Goal: Information Seeking & Learning: Learn about a topic

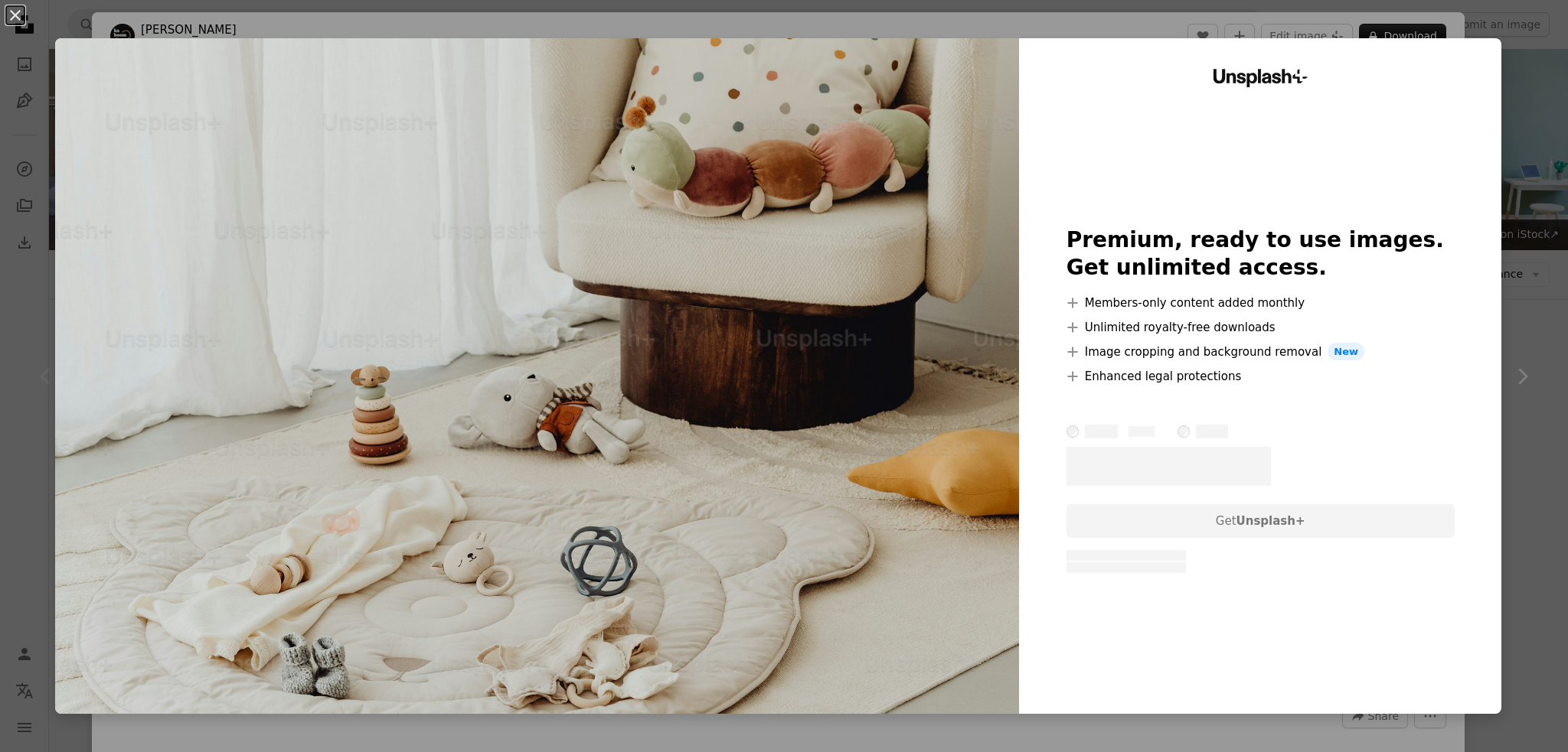
scroll to position [67, 0]
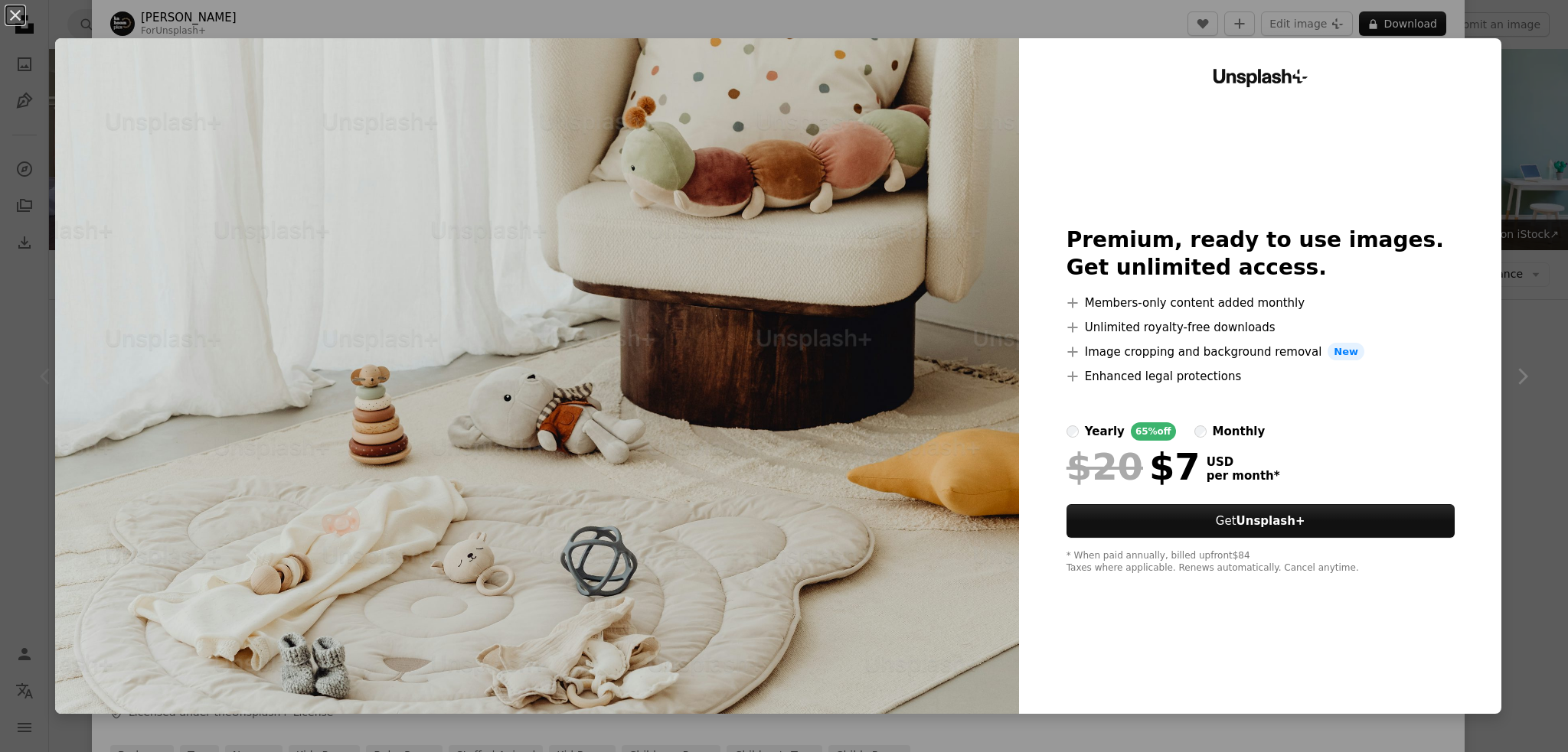
click at [1455, 104] on div "Unsplash+ Premium, ready to use images. Get unlimited access. A plus sign Membe…" at bounding box center [1260, 376] width 482 height 676
drag, startPoint x: 1495, startPoint y: 39, endPoint x: 927, endPoint y: 212, distance: 593.8
click at [1496, 39] on div "An X shape Unsplash+ Premium, ready to use images. Get unlimited access. A plus…" at bounding box center [784, 376] width 1568 height 752
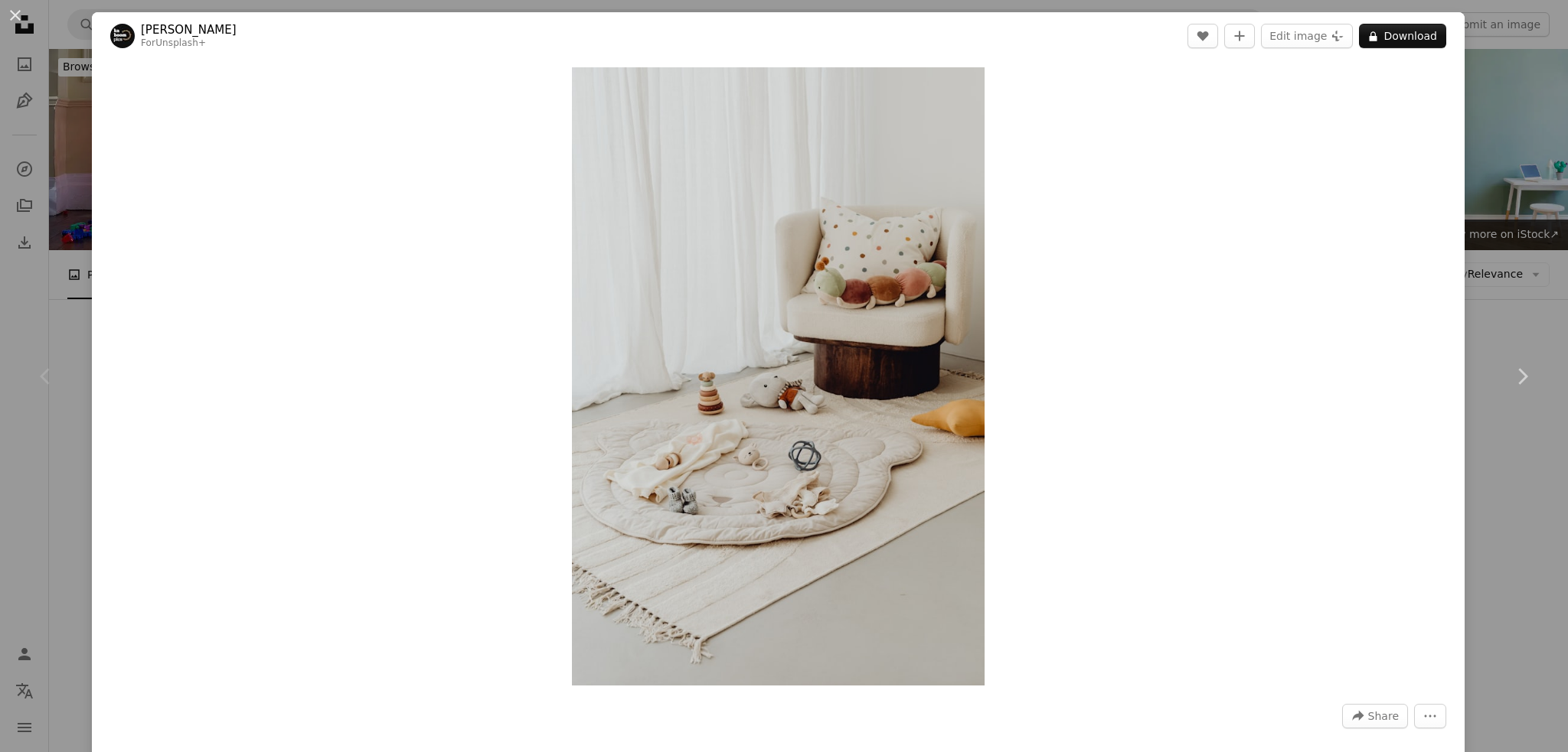
click at [43, 239] on div "An X shape Chevron left Chevron right [PERSON_NAME] For Unsplash+ A heart A plu…" at bounding box center [784, 376] width 1568 height 752
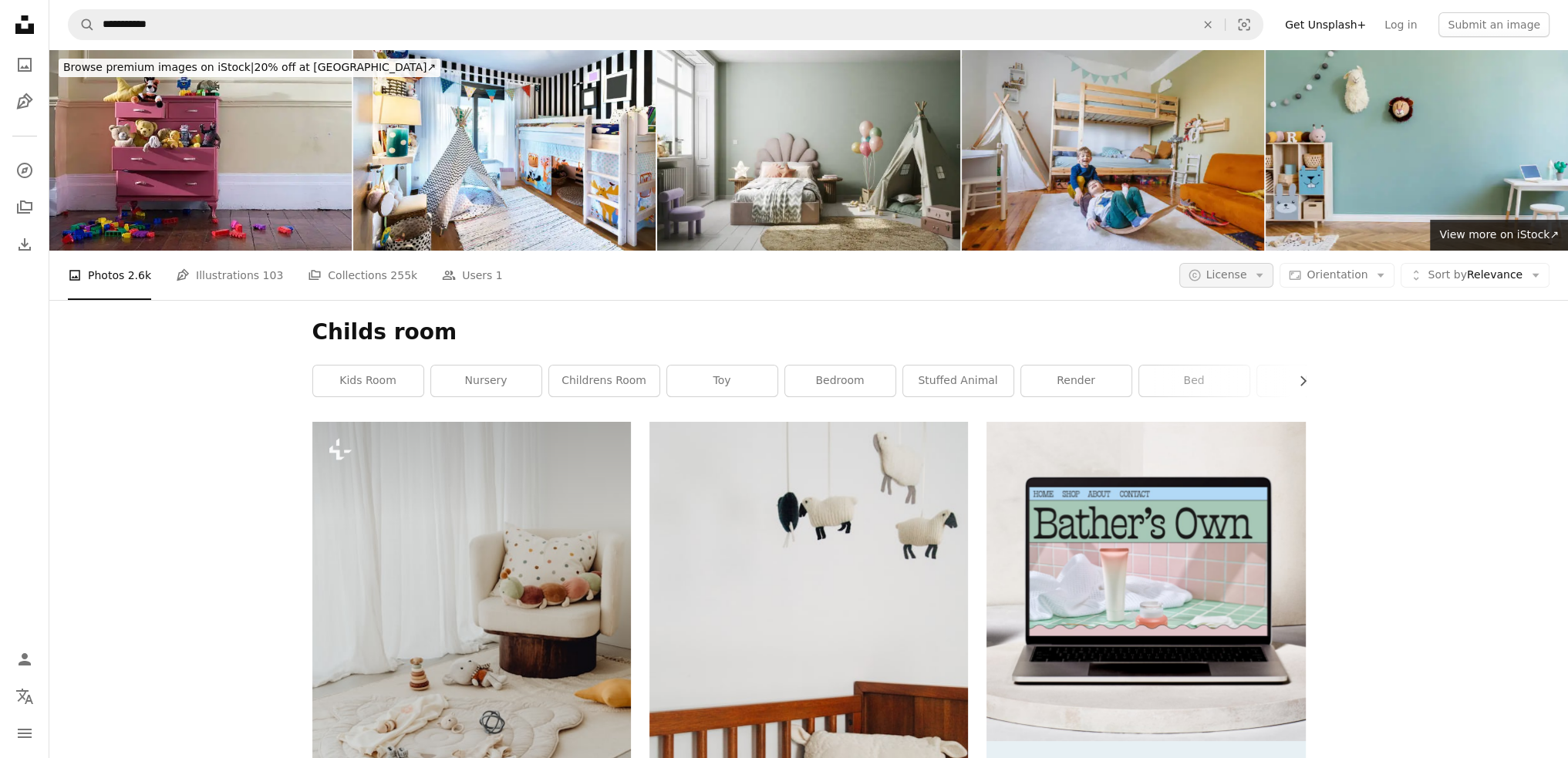
click at [1246, 268] on span "License" at bounding box center [1226, 274] width 41 height 12
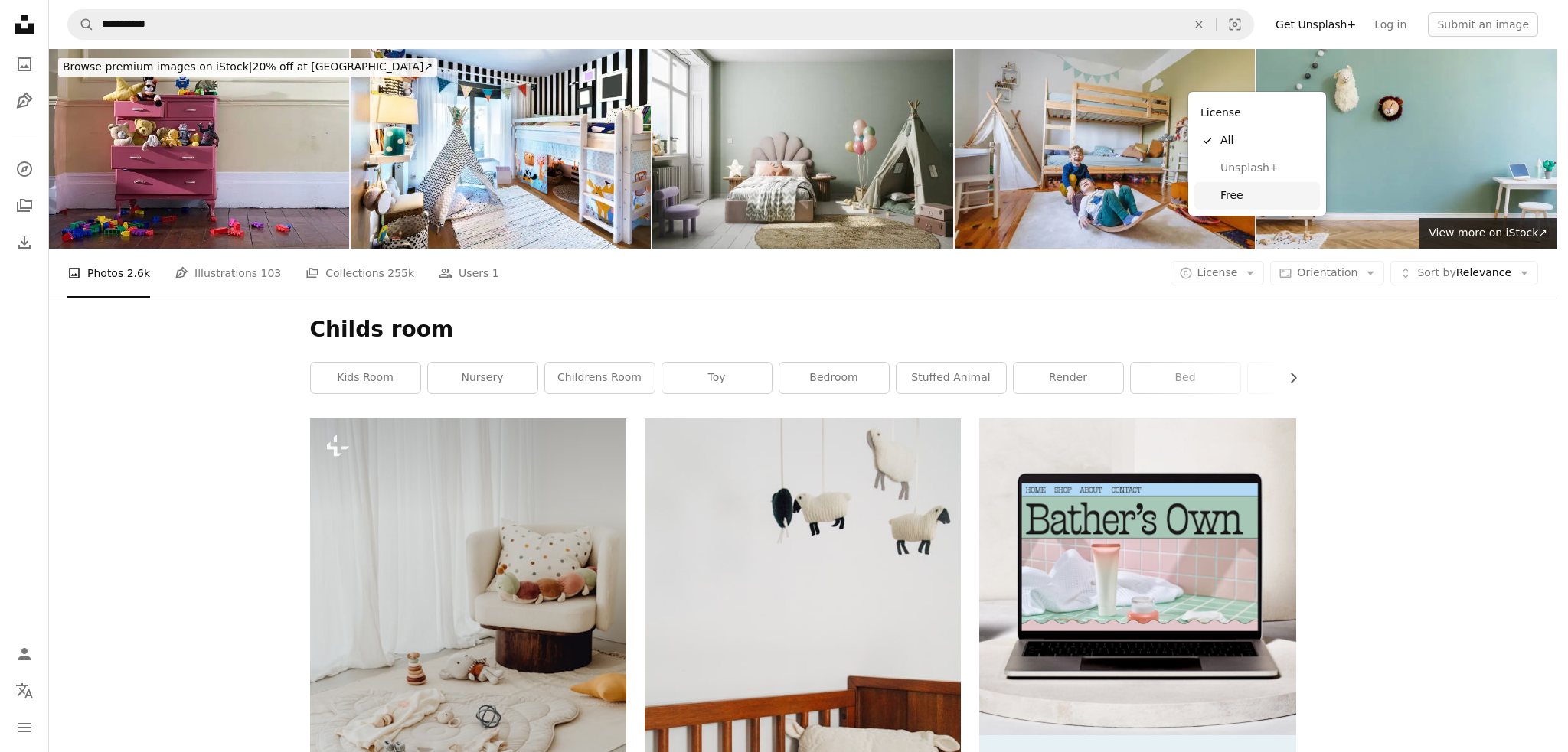
click at [1253, 197] on span "Free" at bounding box center [1266, 195] width 93 height 15
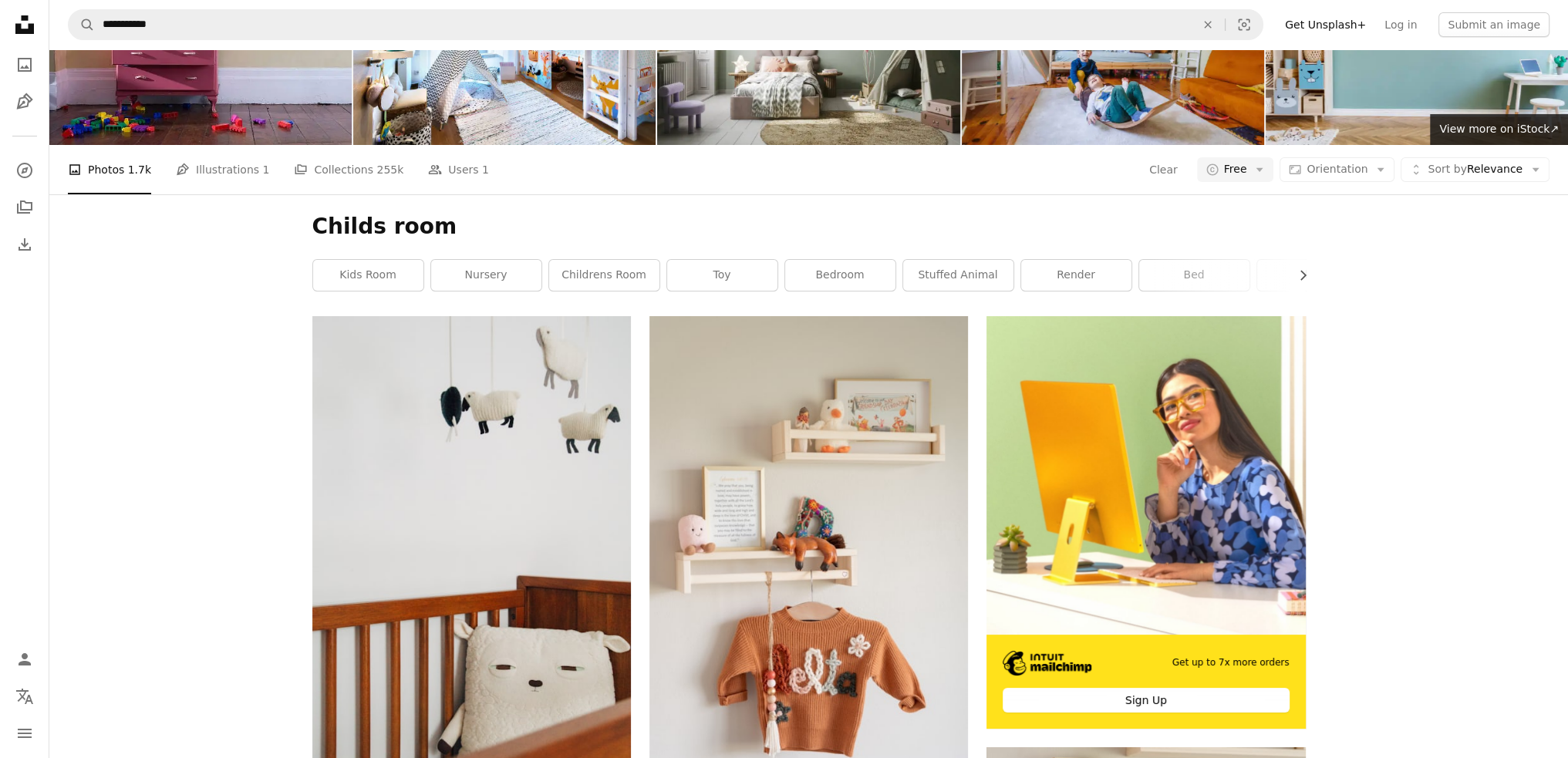
scroll to position [77, 0]
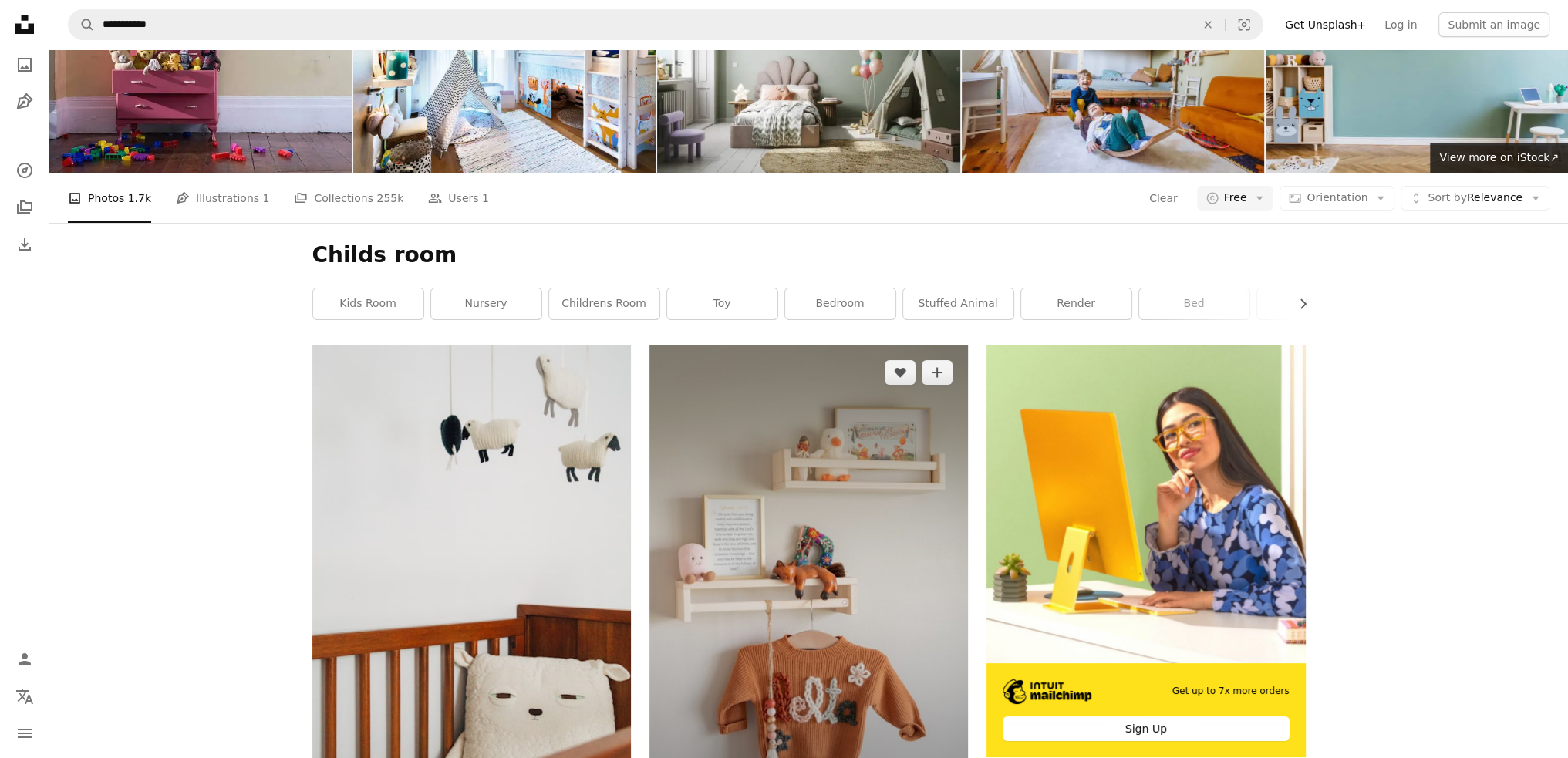
click at [928, 345] on img at bounding box center [809, 584] width 319 height 478
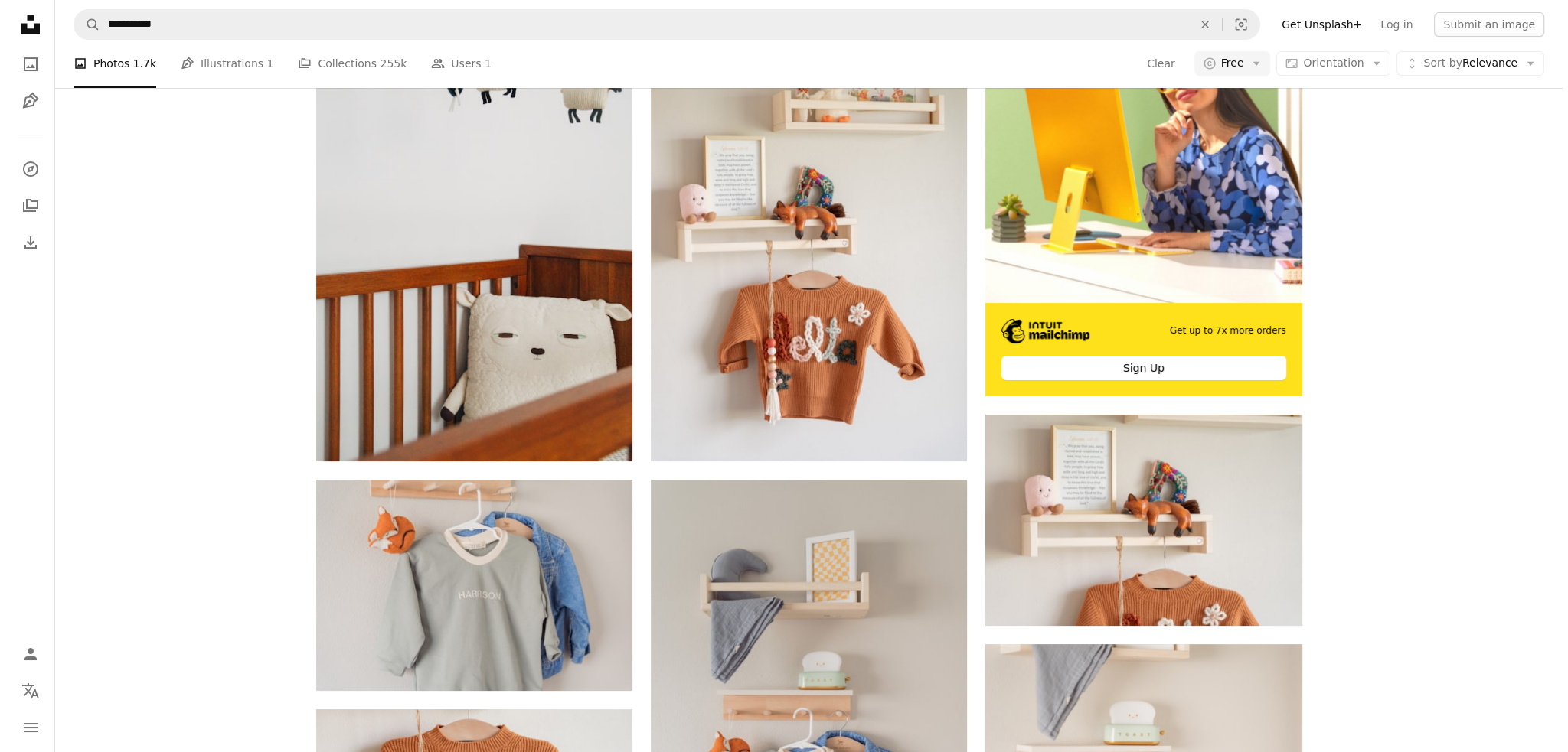
scroll to position [460, 0]
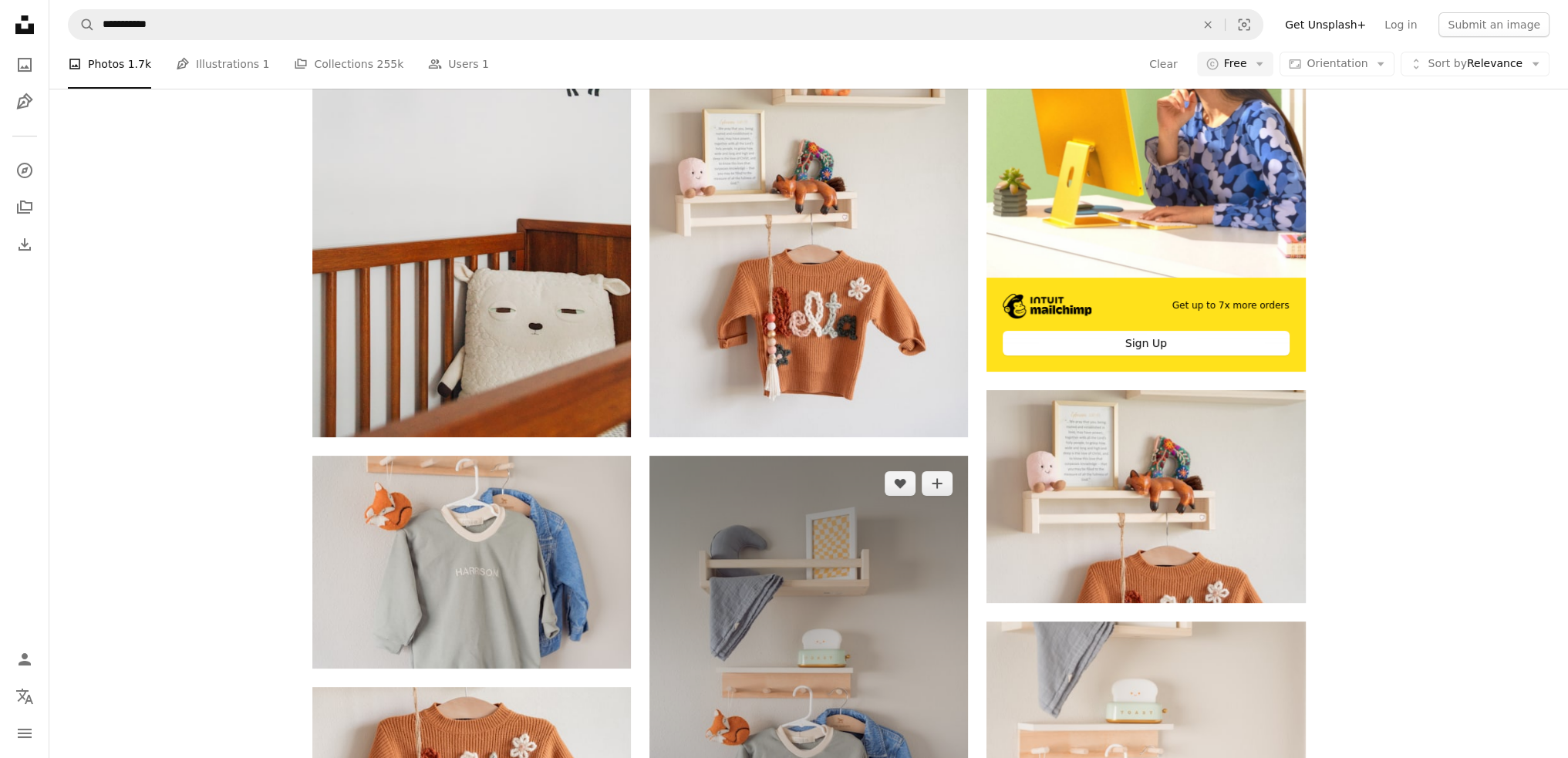
click at [853, 456] on img at bounding box center [809, 695] width 319 height 478
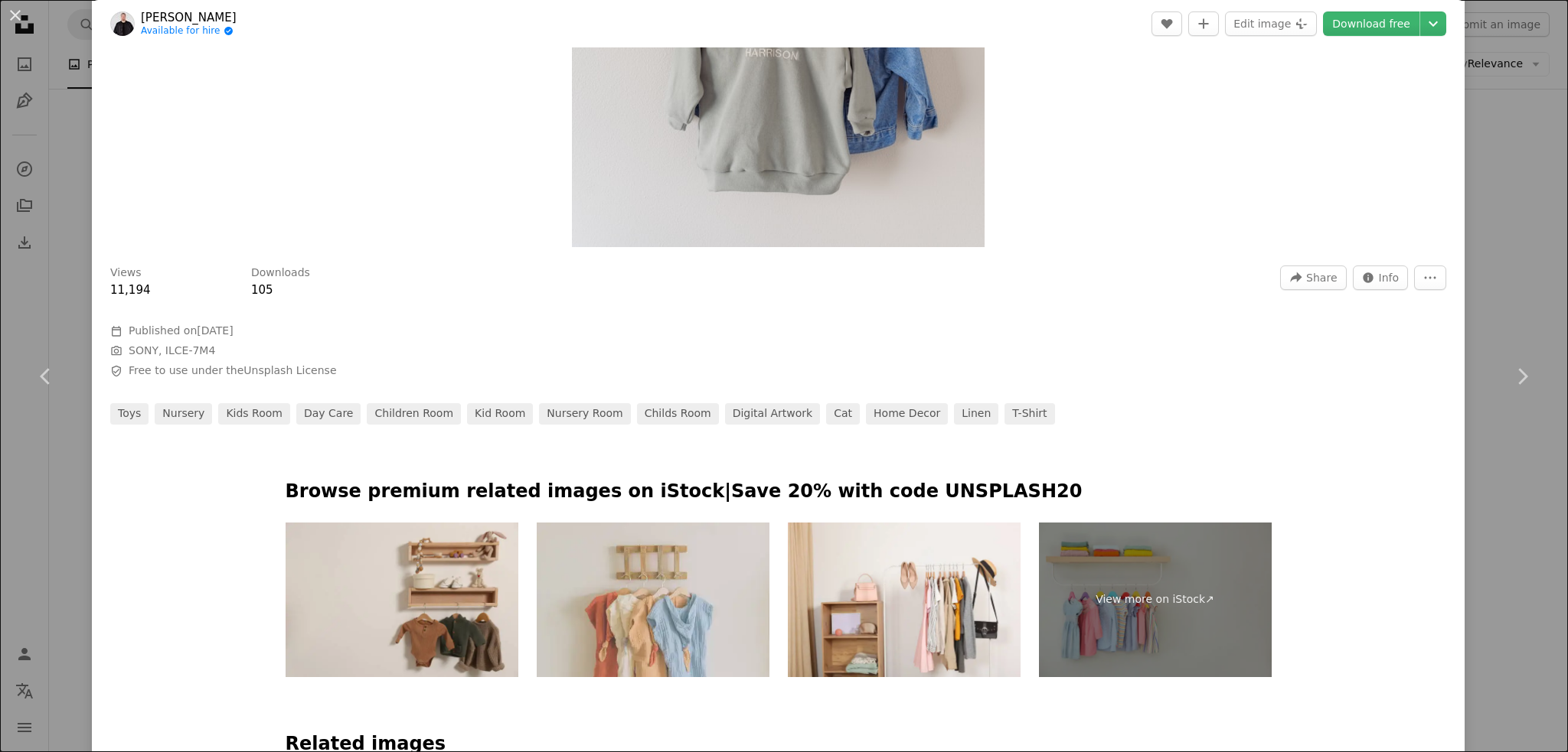
scroll to position [382, 0]
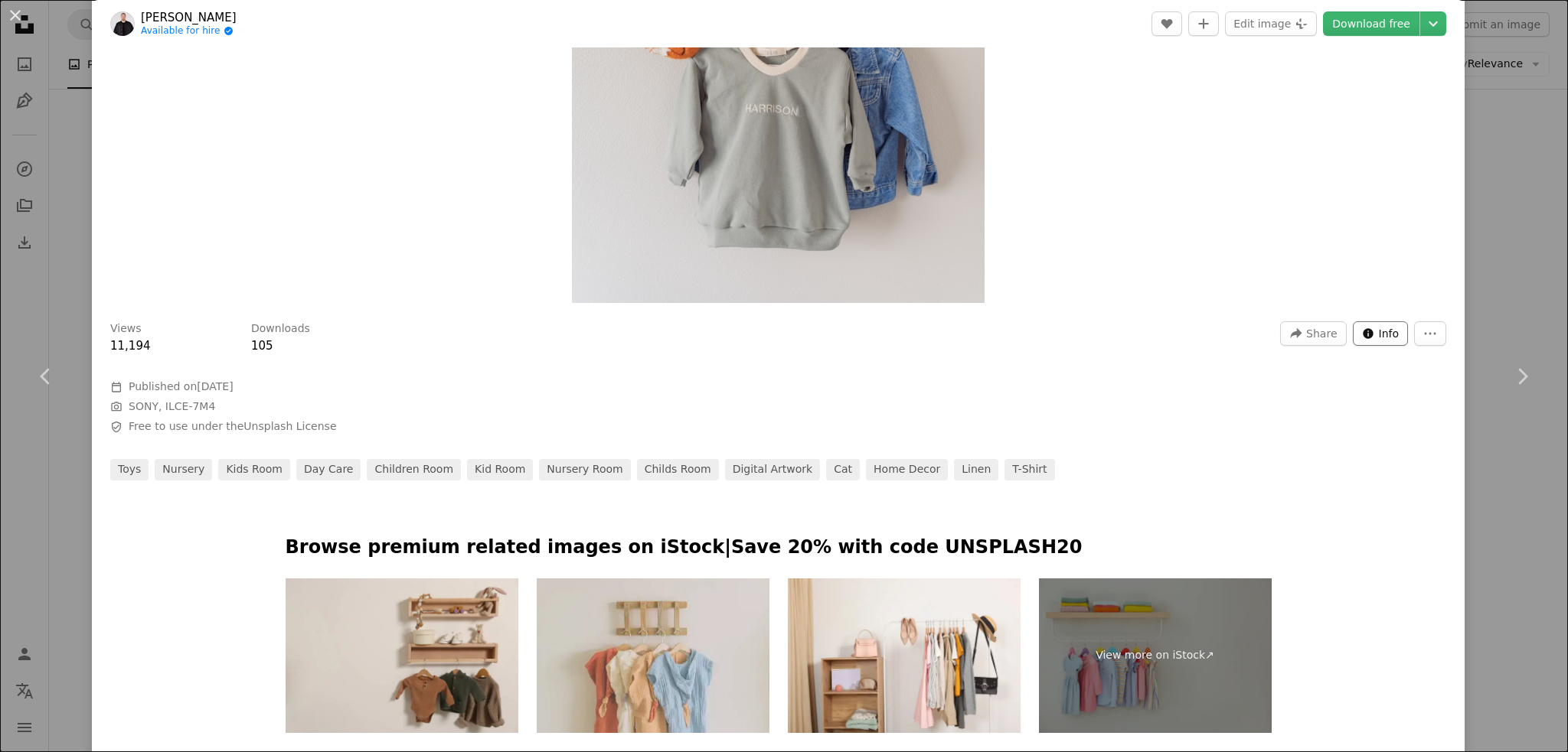
click at [1386, 331] on span "Info" at bounding box center [1388, 333] width 21 height 23
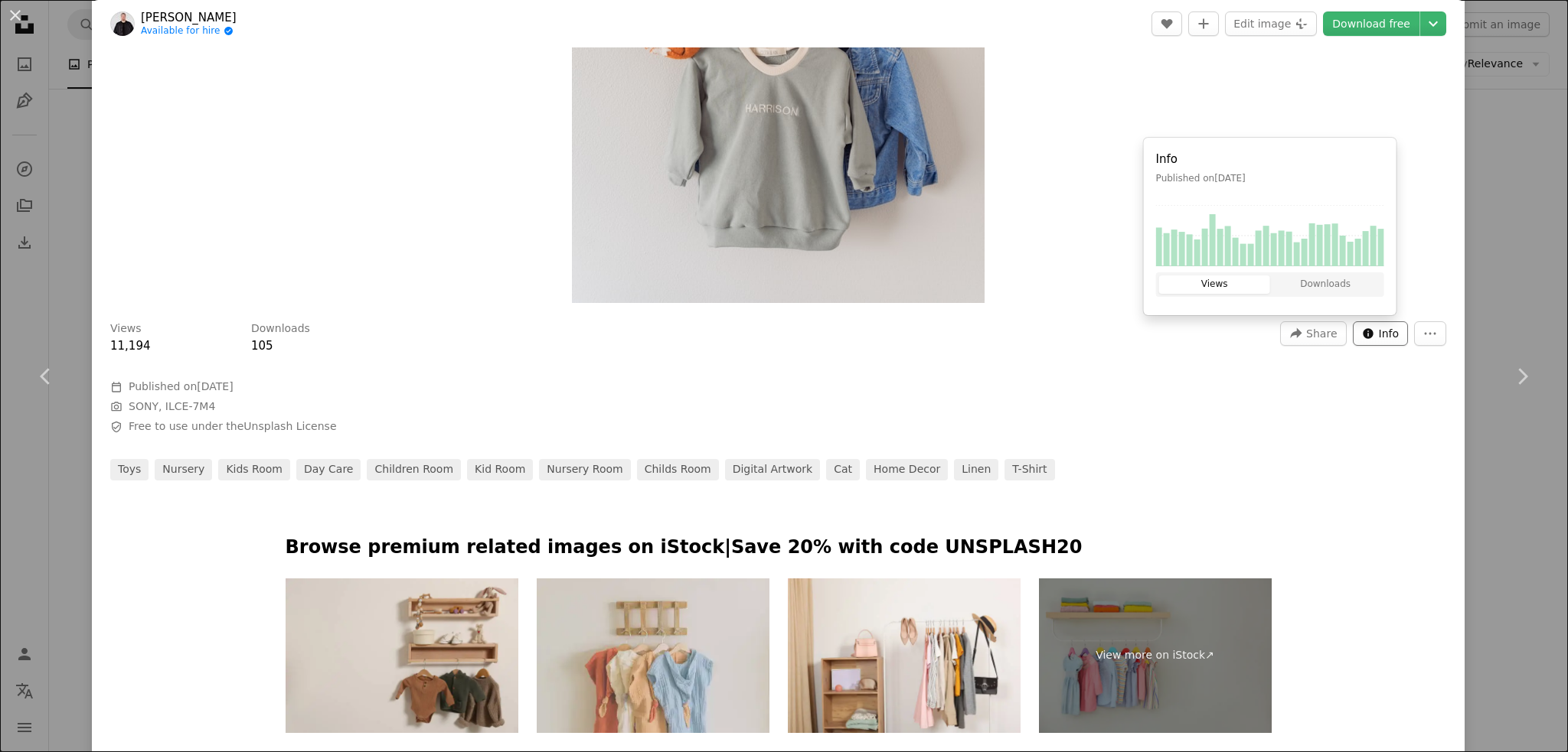
click at [1395, 333] on button "Info icon Info" at bounding box center [1380, 333] width 56 height 25
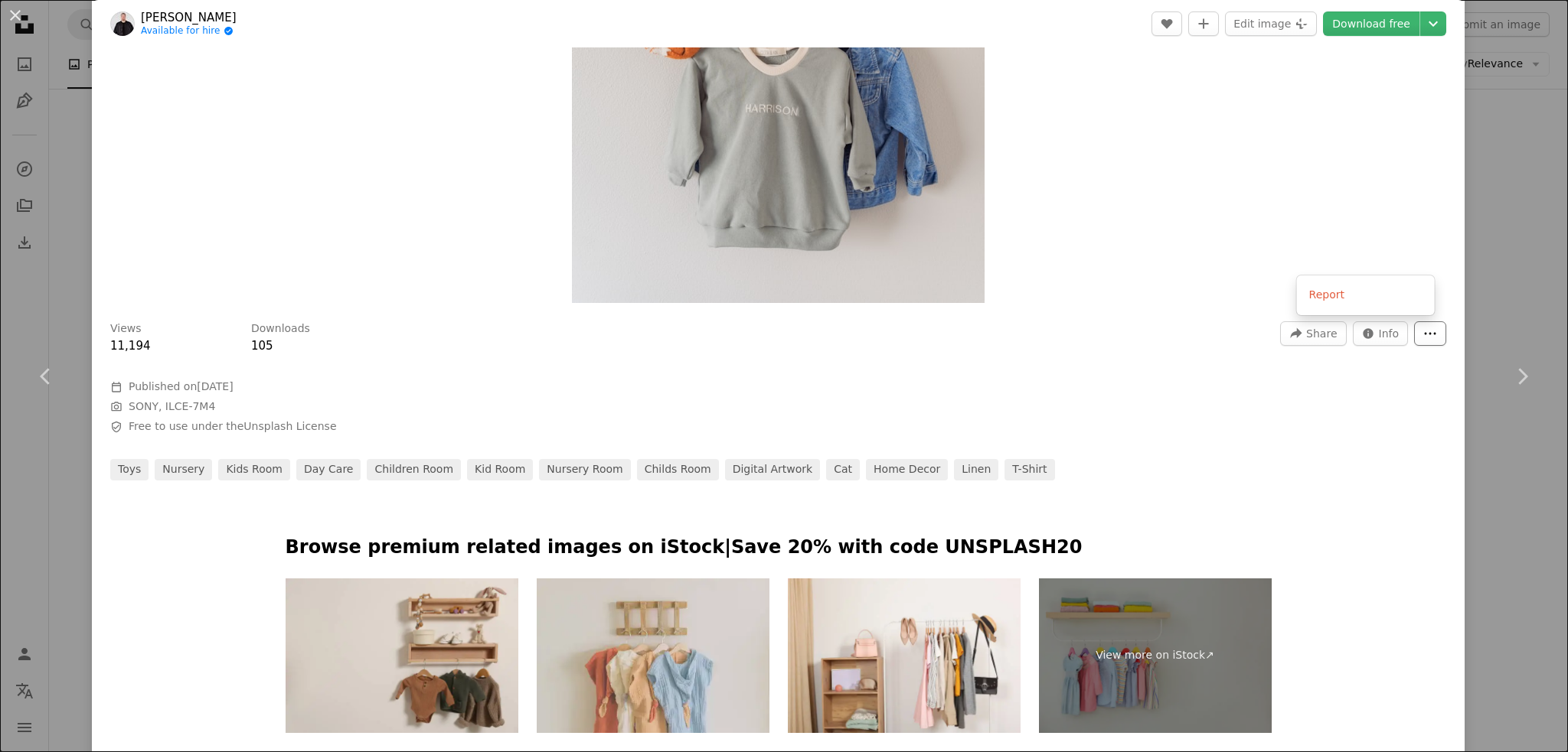
click at [1423, 338] on icon "More Actions" at bounding box center [1430, 334] width 14 height 14
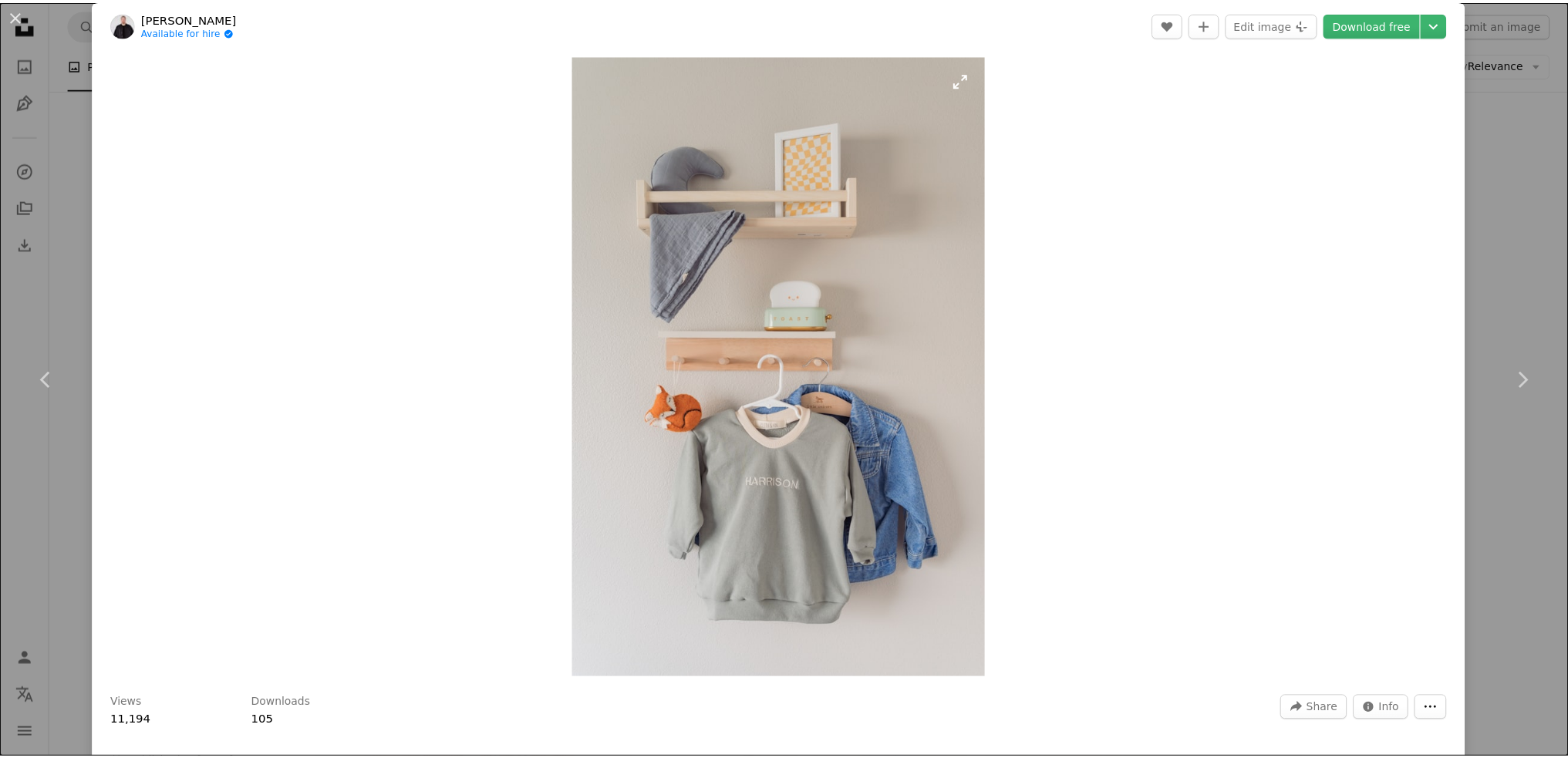
scroll to position [0, 0]
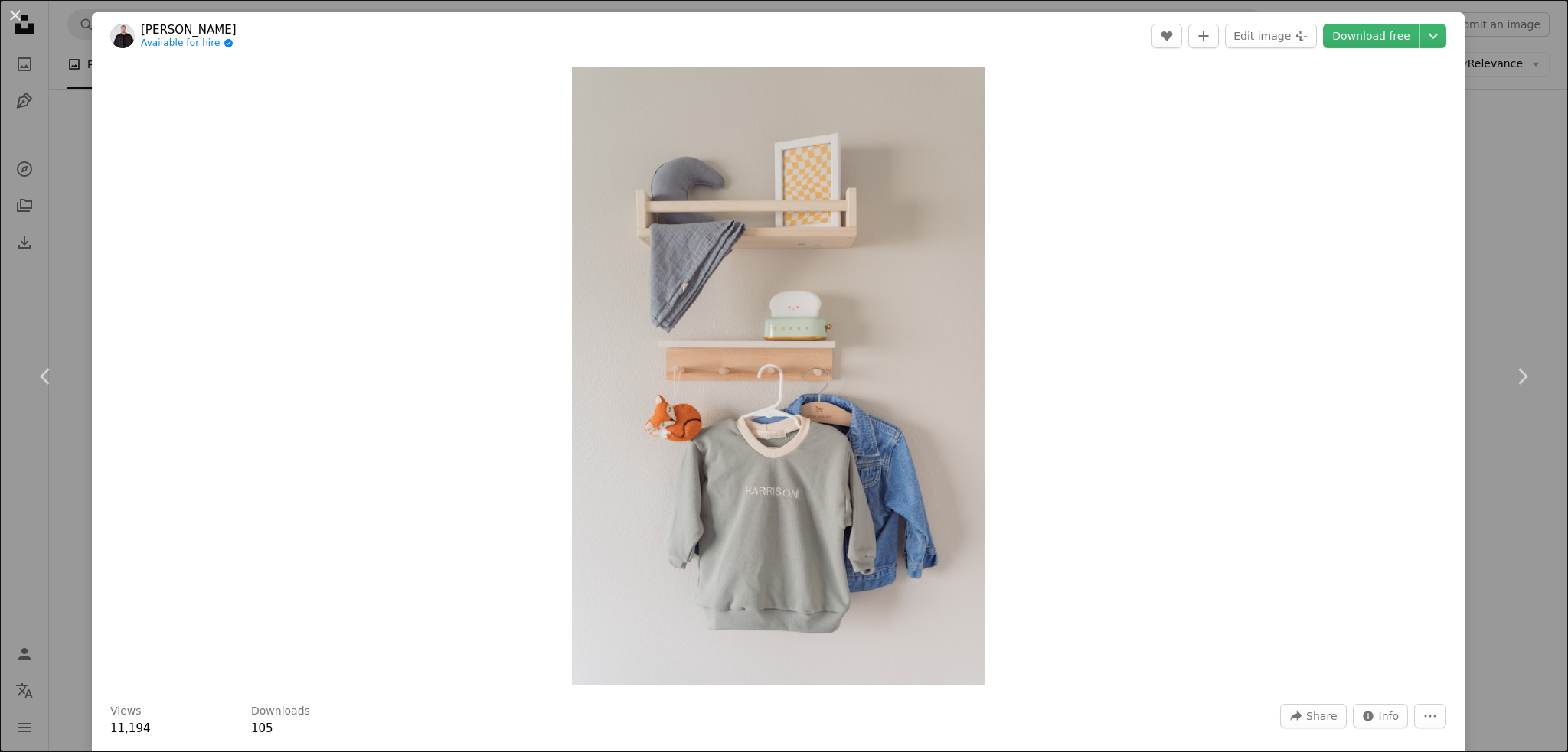
click at [1509, 139] on div "An X shape Chevron left Chevron right [PERSON_NAME] Available for hire A checkm…" at bounding box center [784, 376] width 1568 height 752
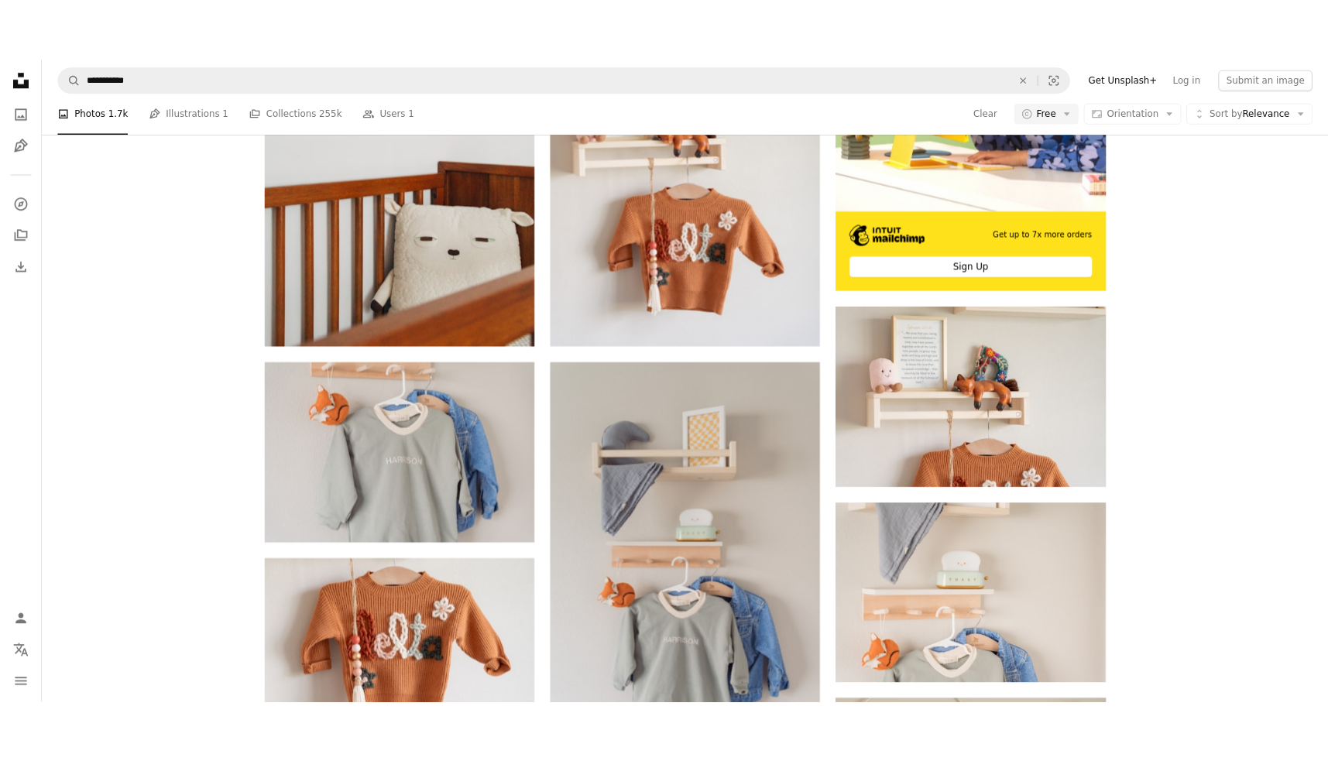
scroll to position [852, 0]
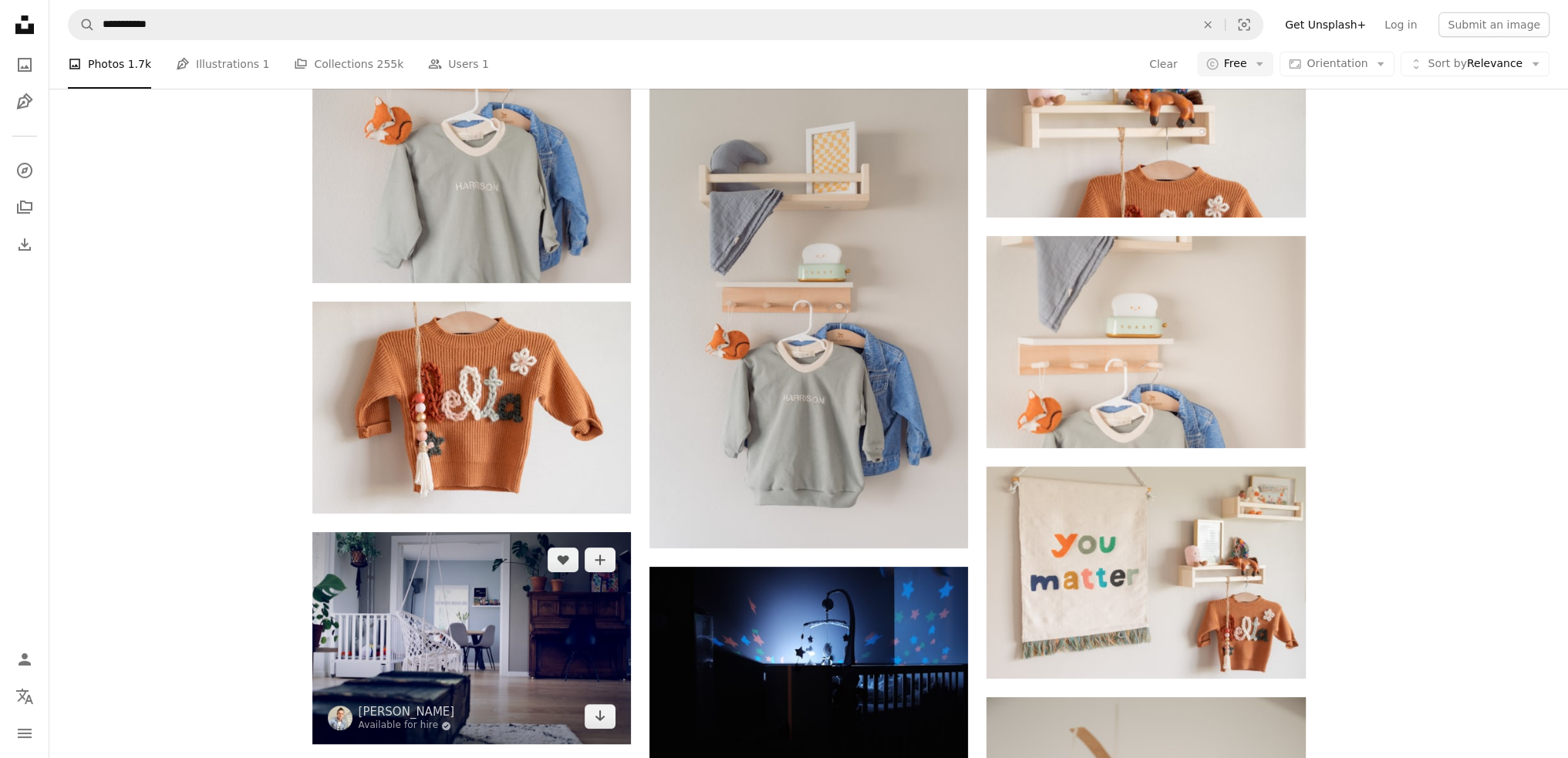
click at [417, 532] on img at bounding box center [472, 637] width 319 height 212
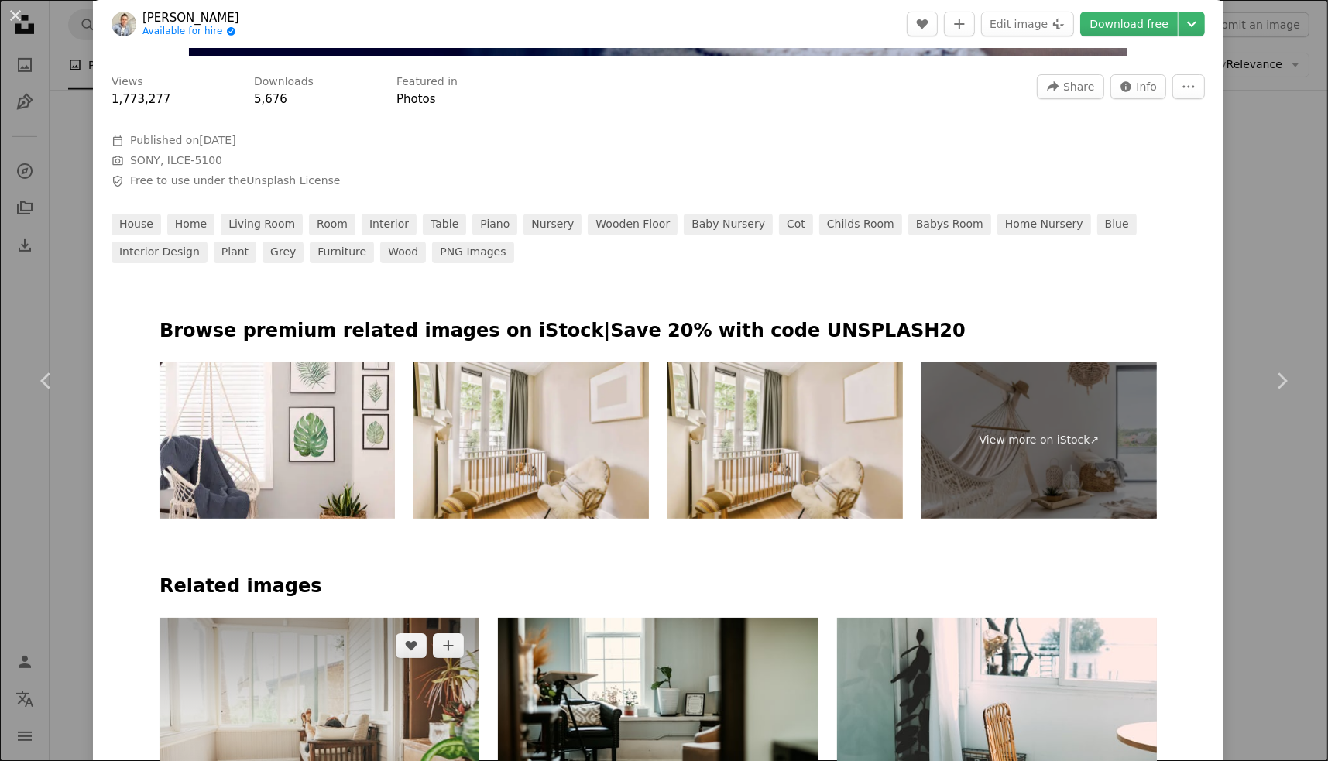
scroll to position [852, 0]
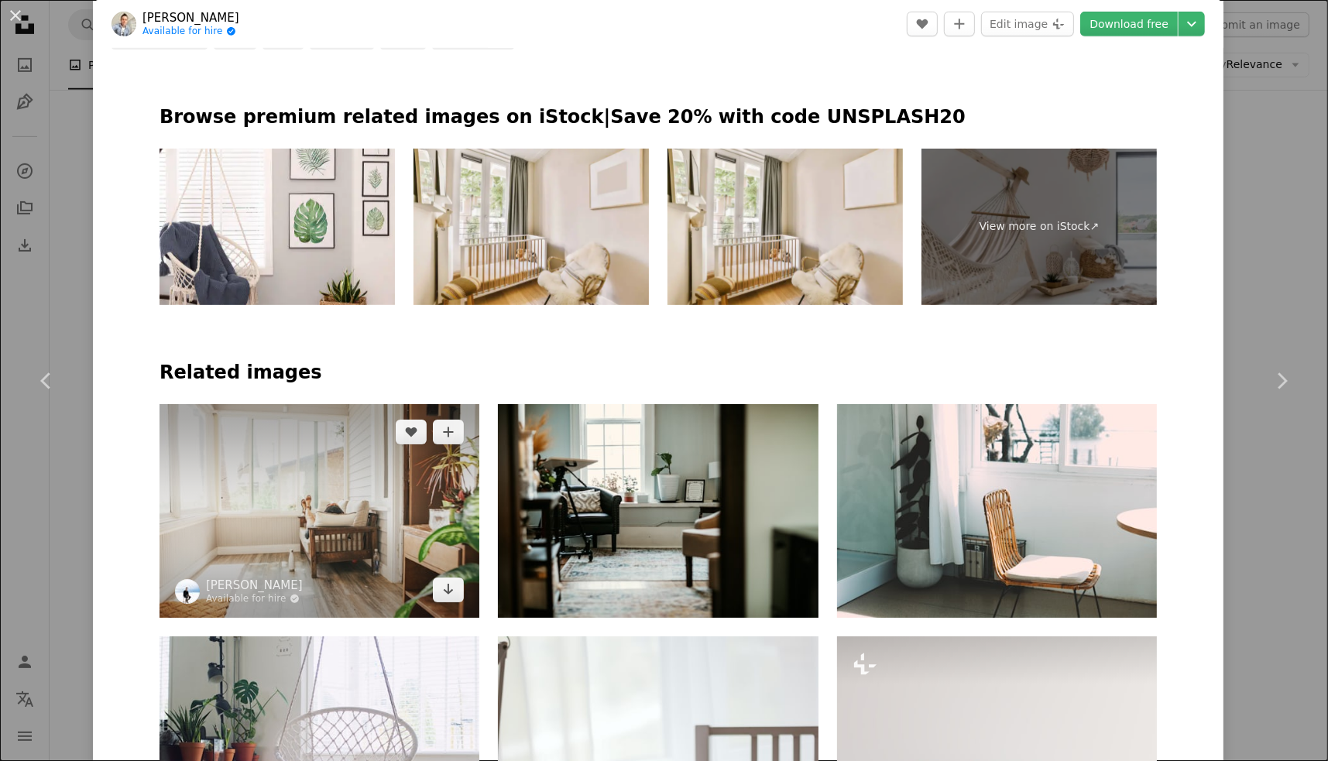
click at [348, 404] on img at bounding box center [319, 510] width 320 height 213
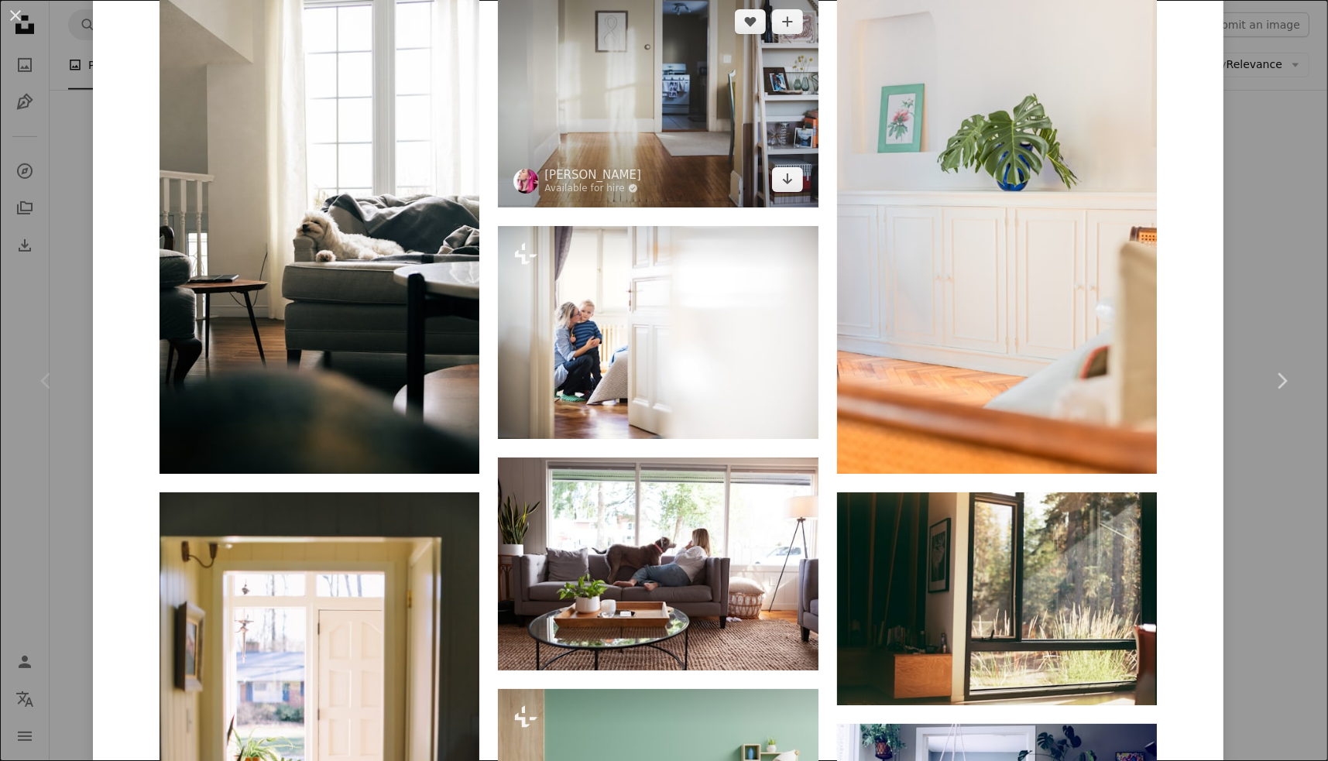
scroll to position [929, 0]
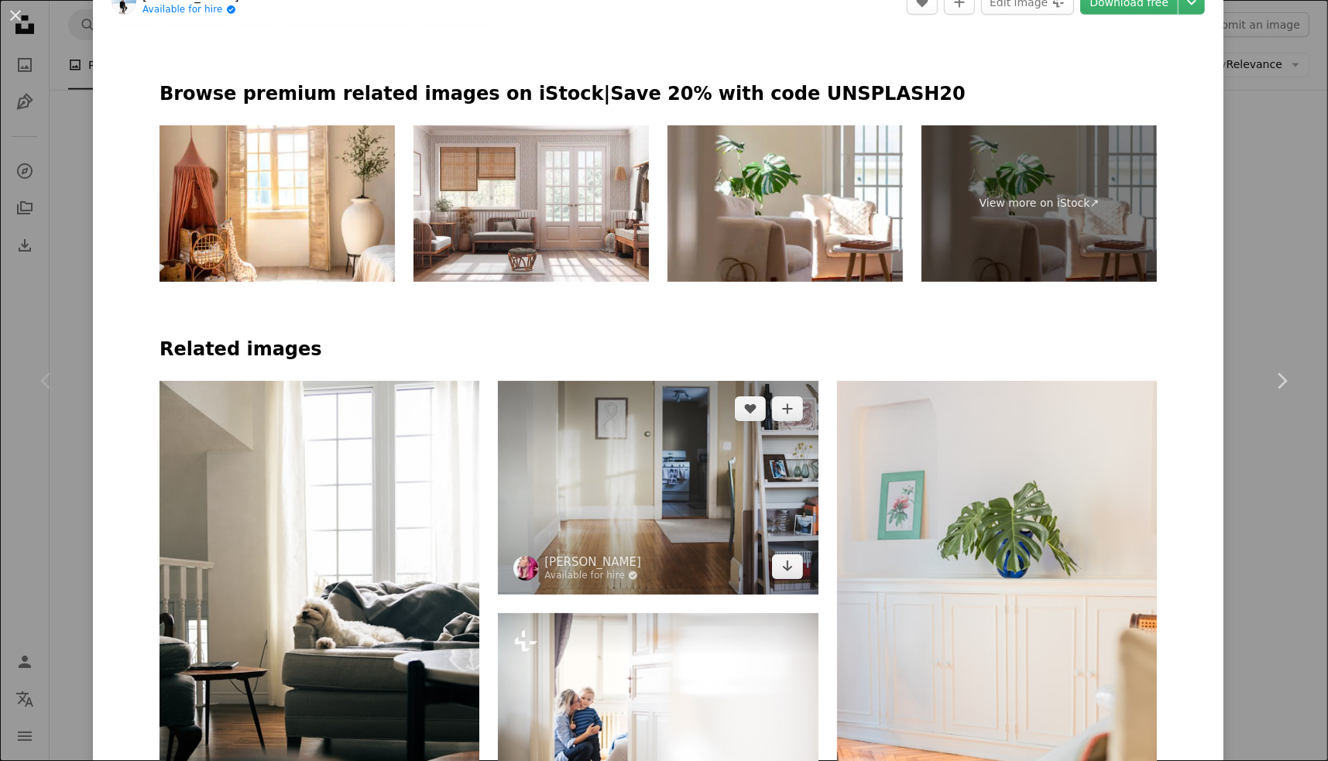
click at [678, 381] on img at bounding box center [658, 487] width 320 height 213
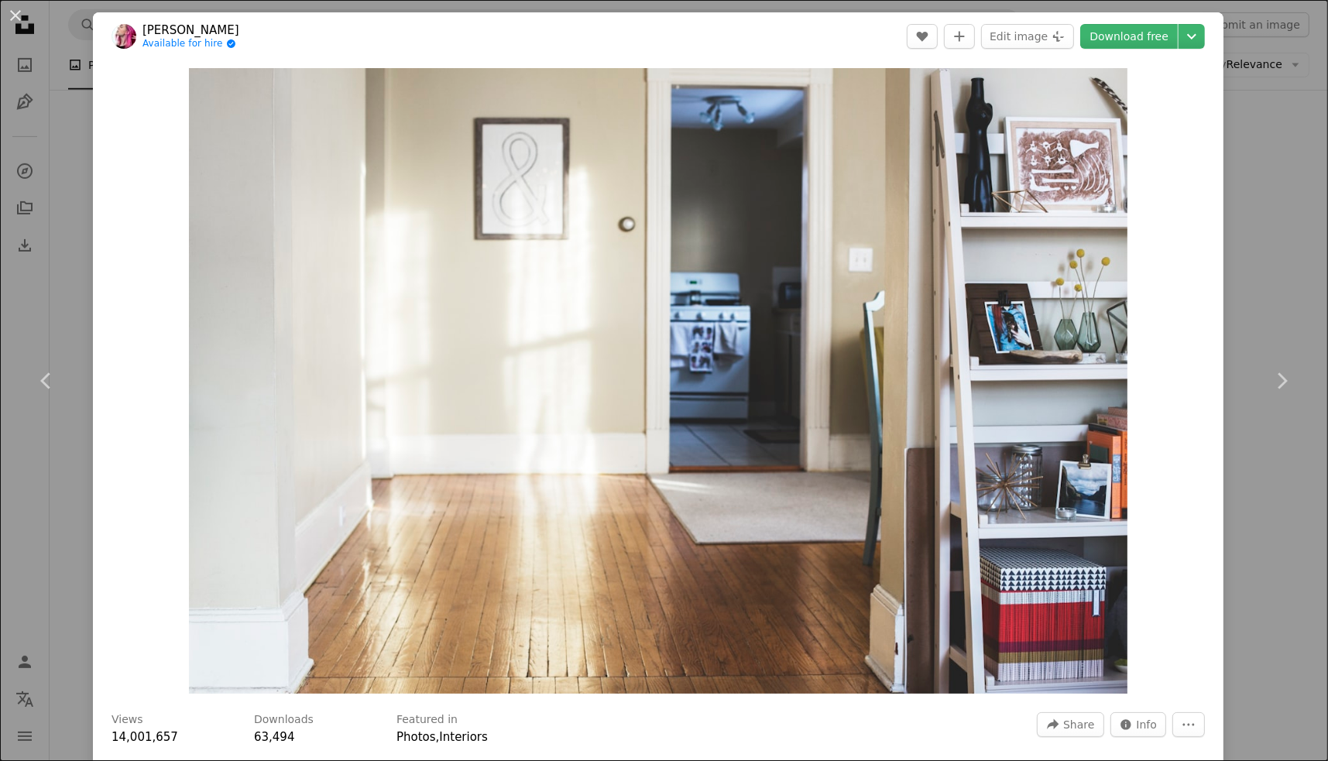
click at [1241, 280] on div "An X shape Chevron left Chevron right [PERSON_NAME] Available for hire A checkm…" at bounding box center [664, 380] width 1328 height 761
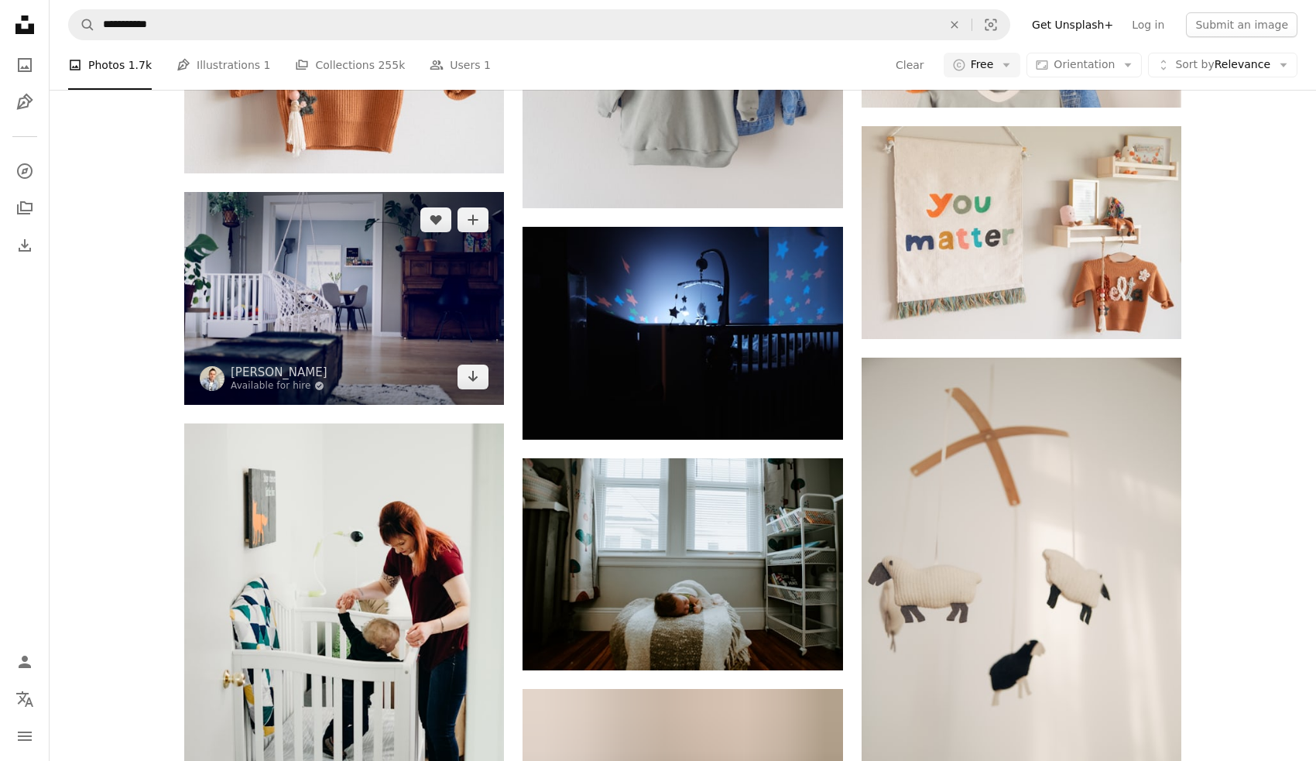
scroll to position [1161, 0]
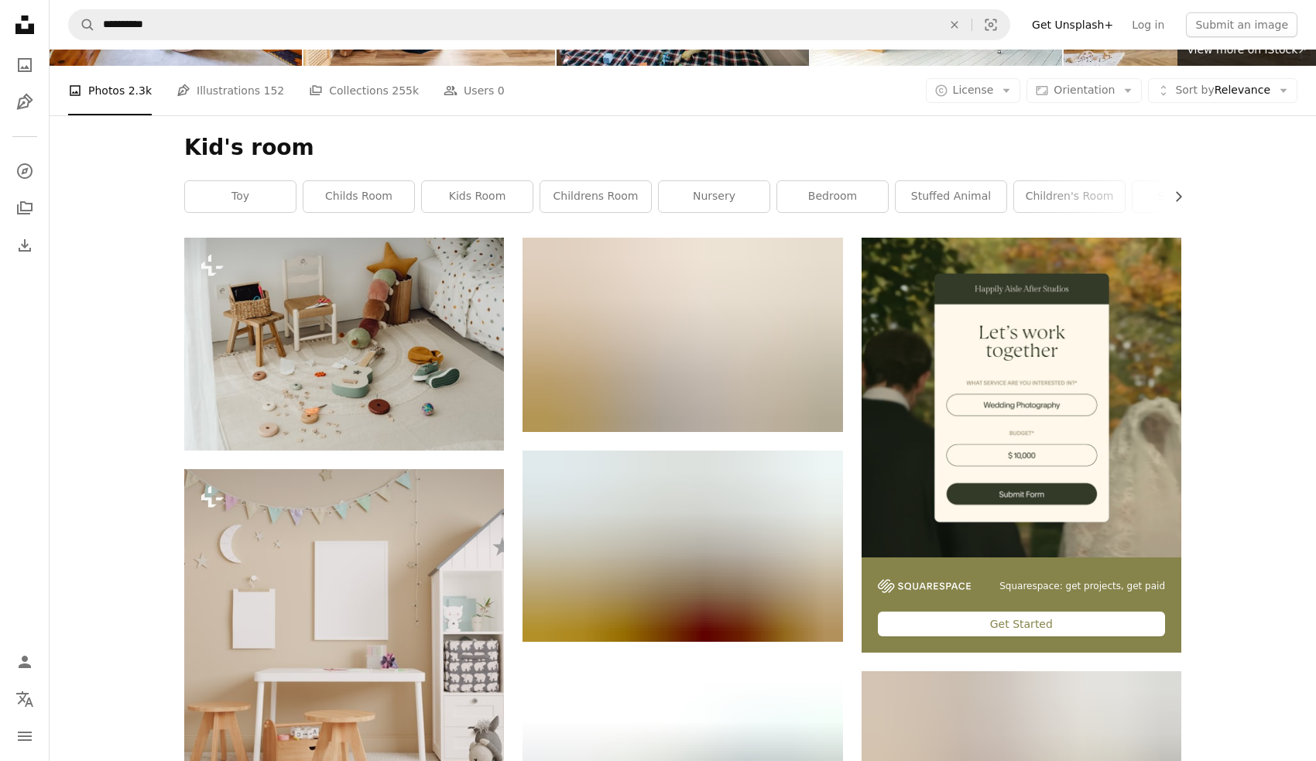
scroll to position [155, 0]
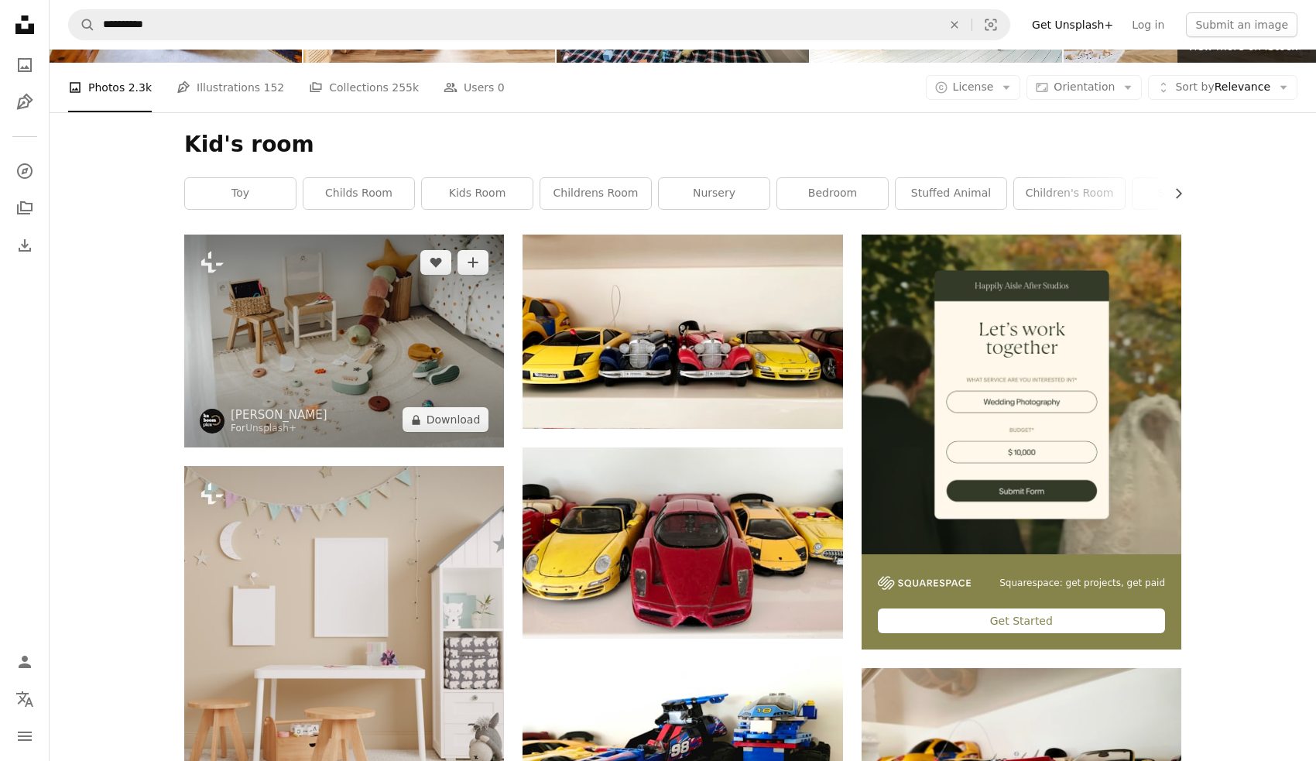
click at [403, 241] on img at bounding box center [344, 341] width 320 height 213
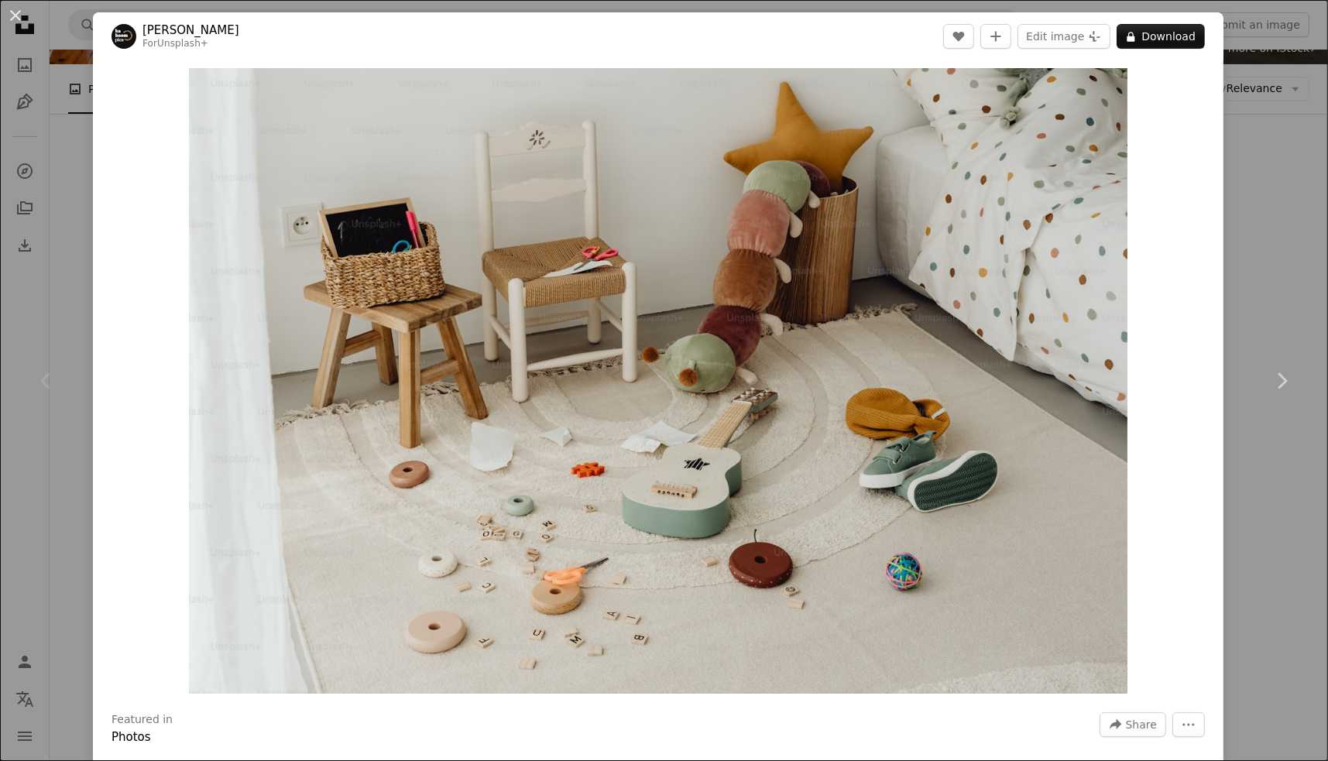
click at [1231, 228] on div "An X shape Chevron left Chevron right [PERSON_NAME] For Unsplash+ A heart A plu…" at bounding box center [664, 380] width 1328 height 761
